Goal: Information Seeking & Learning: Find specific page/section

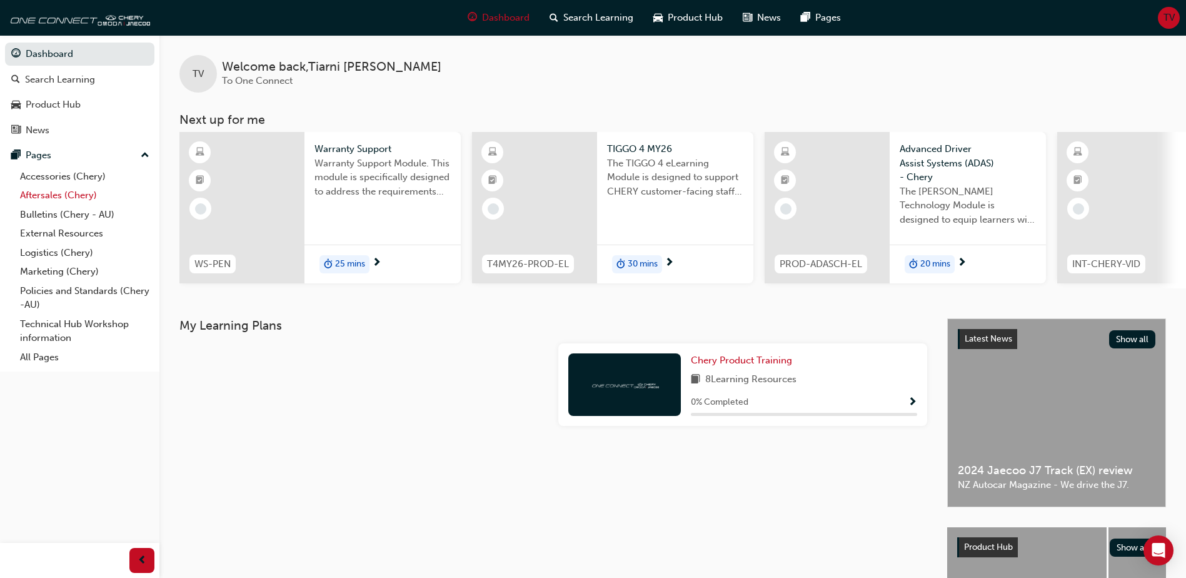
click at [59, 196] on link "Aftersales (Chery)" at bounding box center [84, 195] width 139 height 19
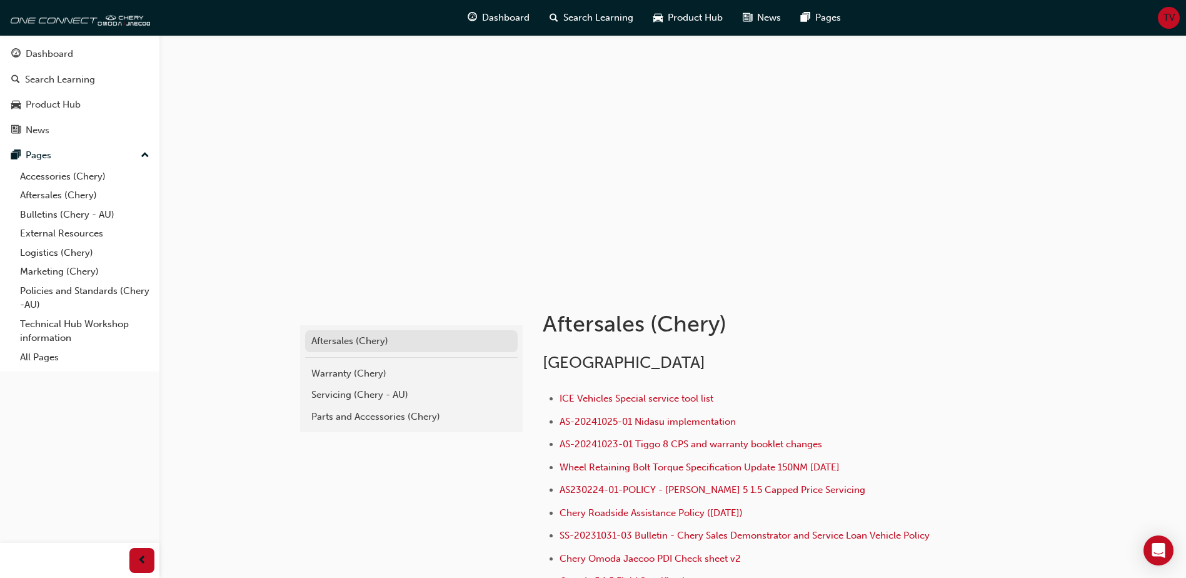
click at [340, 337] on div "Aftersales (Chery)" at bounding box center [411, 341] width 200 height 14
click at [344, 374] on div "Warranty (Chery)" at bounding box center [411, 373] width 200 height 14
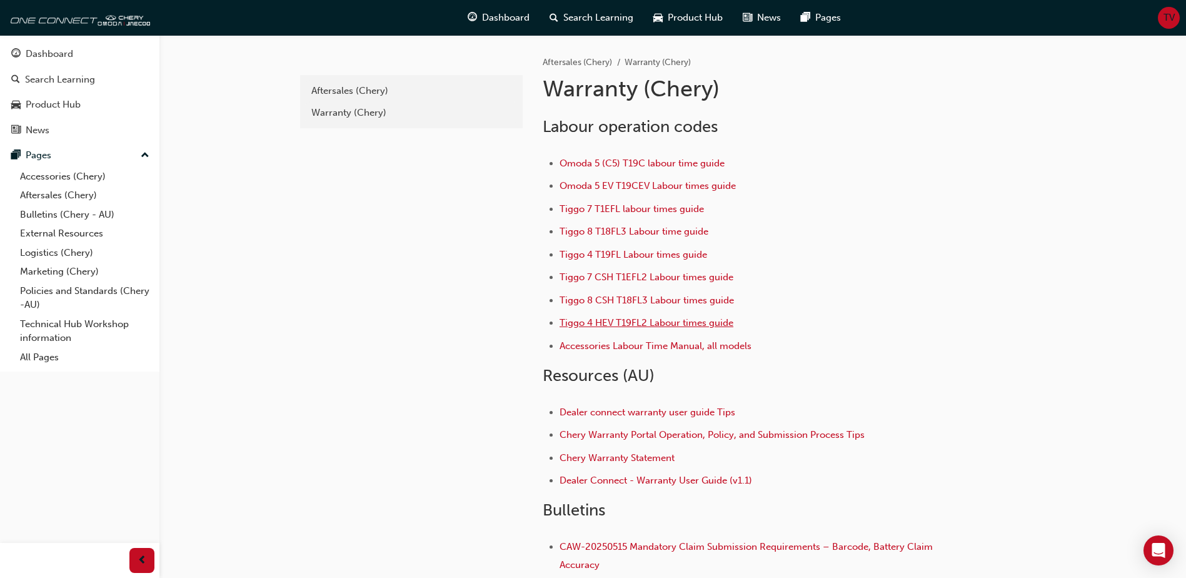
click at [603, 325] on span "Tiggo 4 HEV T19FL2 Labour times guide" at bounding box center [646, 322] width 174 height 11
click at [608, 254] on span "Tiggo 4 T19FL Labour times guide" at bounding box center [633, 254] width 148 height 11
click at [614, 324] on span "Tiggo 4 HEV T19FL2 Labour times guide" at bounding box center [646, 322] width 174 height 11
click at [606, 256] on span "Tiggo 4 T19FL Labour times guide" at bounding box center [633, 254] width 148 height 11
